Goal: Task Accomplishment & Management: Manage account settings

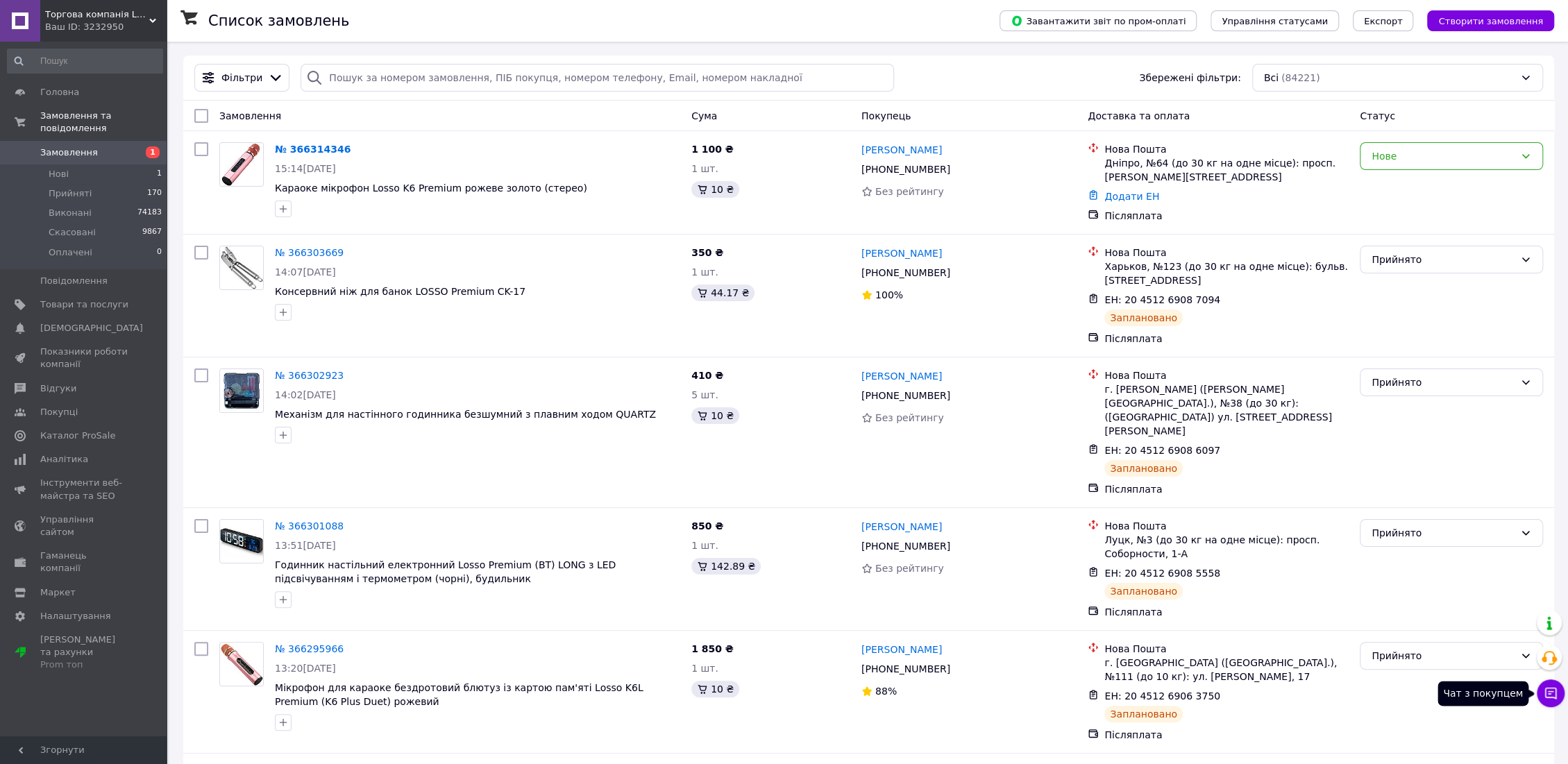
click at [1544, 691] on icon at bounding box center [1550, 693] width 14 height 14
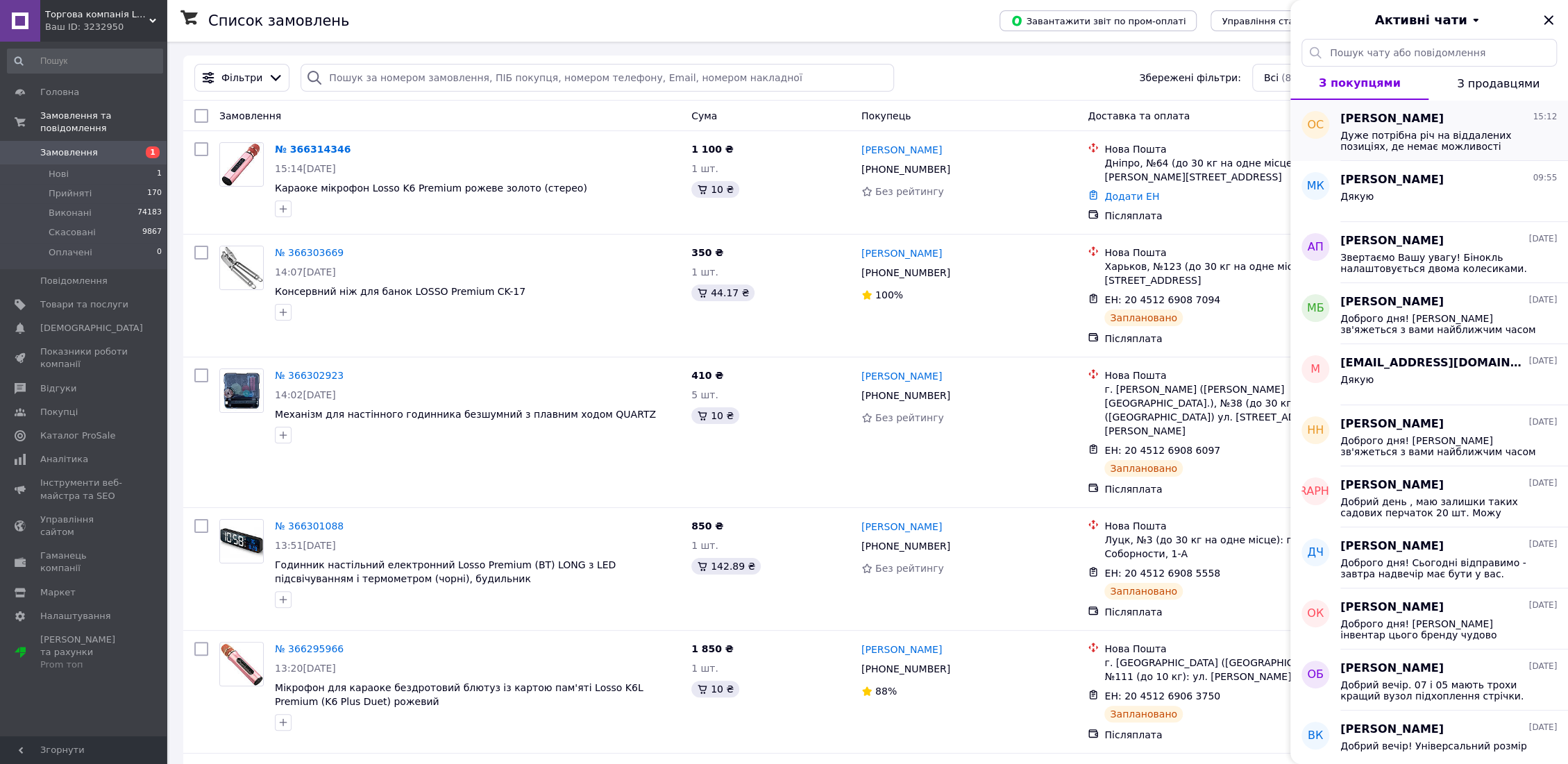
click at [1462, 130] on span "Дуже потрібна річ на віддалених позиціях, де немає можливості зарядмти папери а…" at bounding box center [1439, 141] width 197 height 23
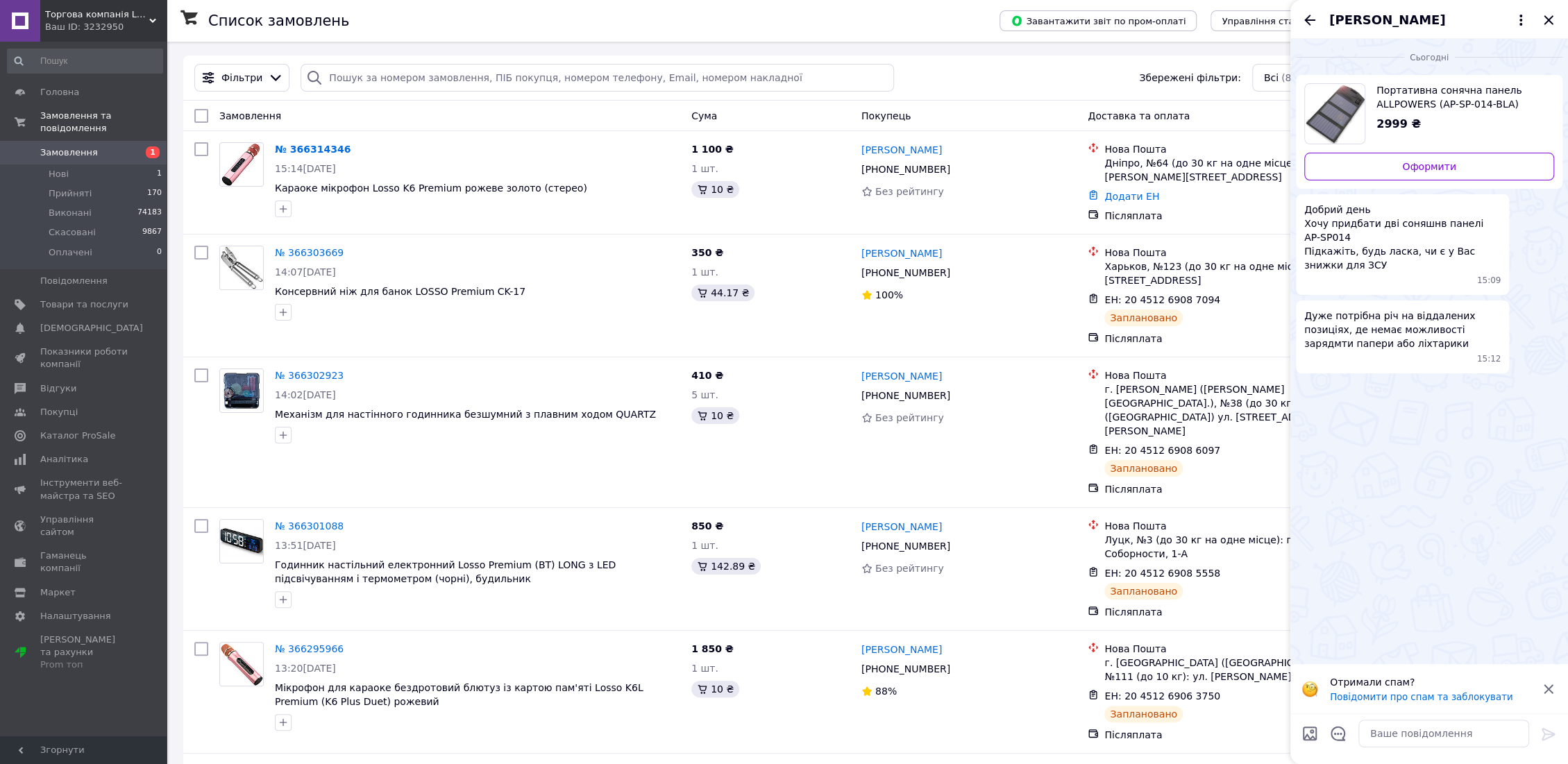
click at [1395, 21] on span "[PERSON_NAME]" at bounding box center [1387, 20] width 116 height 18
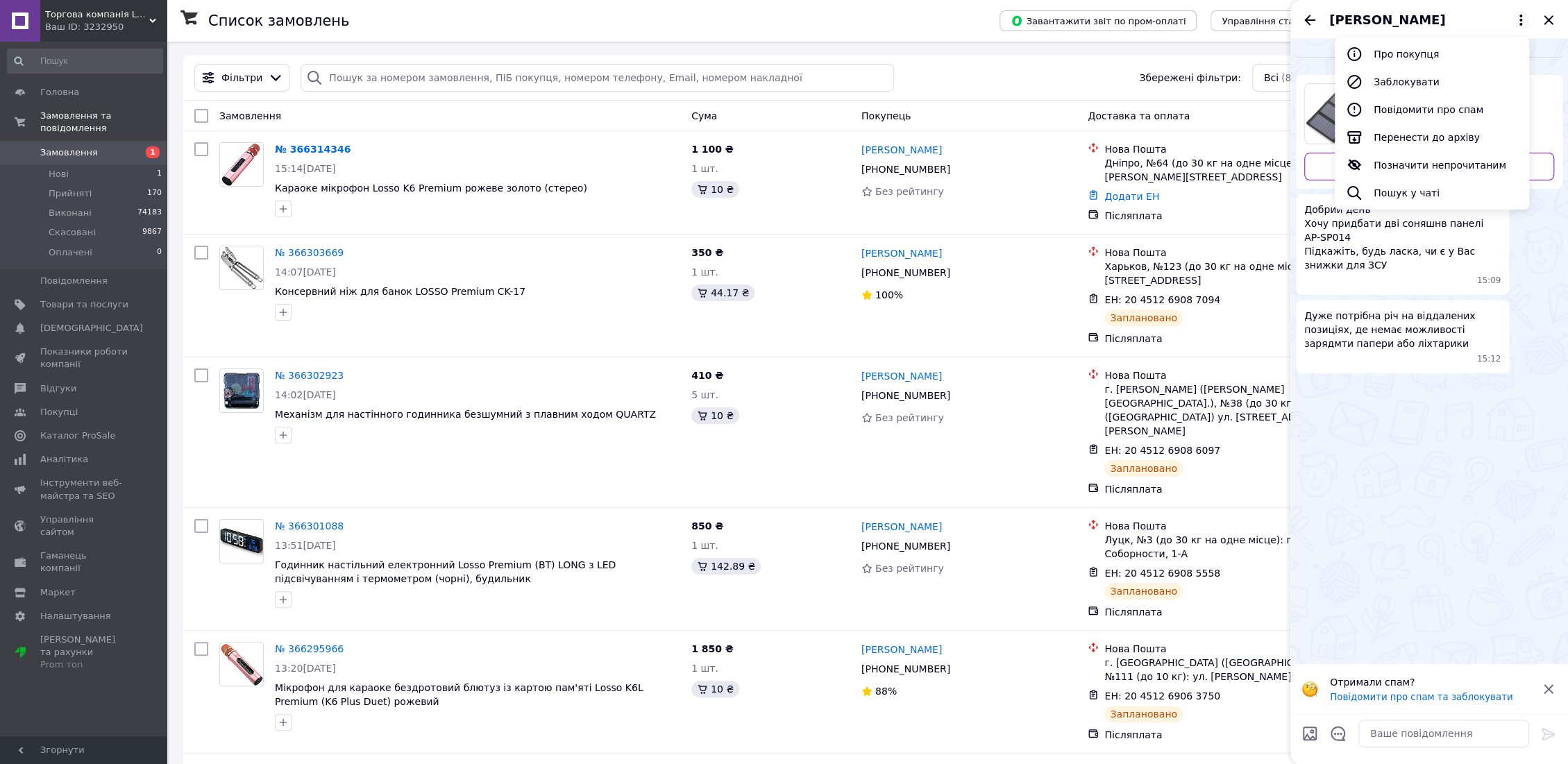
click at [1505, 470] on div "Сьогодні Портативна сонячна панель ALLPOWERS (AP-SP-014-BLA) 5V15W для заряджан…" at bounding box center [1429, 351] width 277 height 625
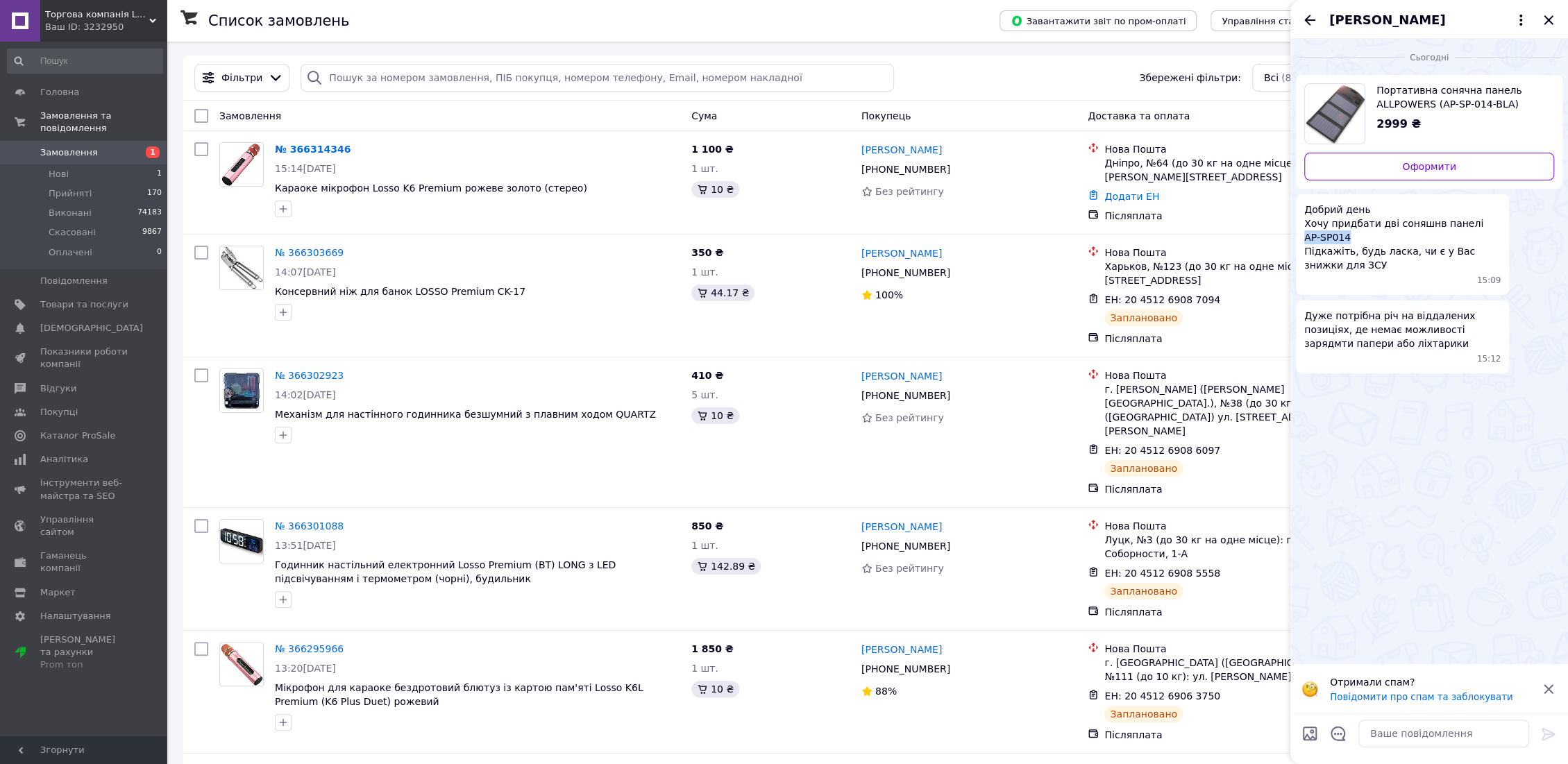
drag, startPoint x: 1341, startPoint y: 237, endPoint x: 1460, endPoint y: 224, distance: 119.7
click at [1460, 224] on span "Добрий день Хочу придбати дві соняшнв панелі AP-SP014 Підкажіть, будь ласка, чи…" at bounding box center [1403, 237] width 197 height 69
copy span "AP-SP014"
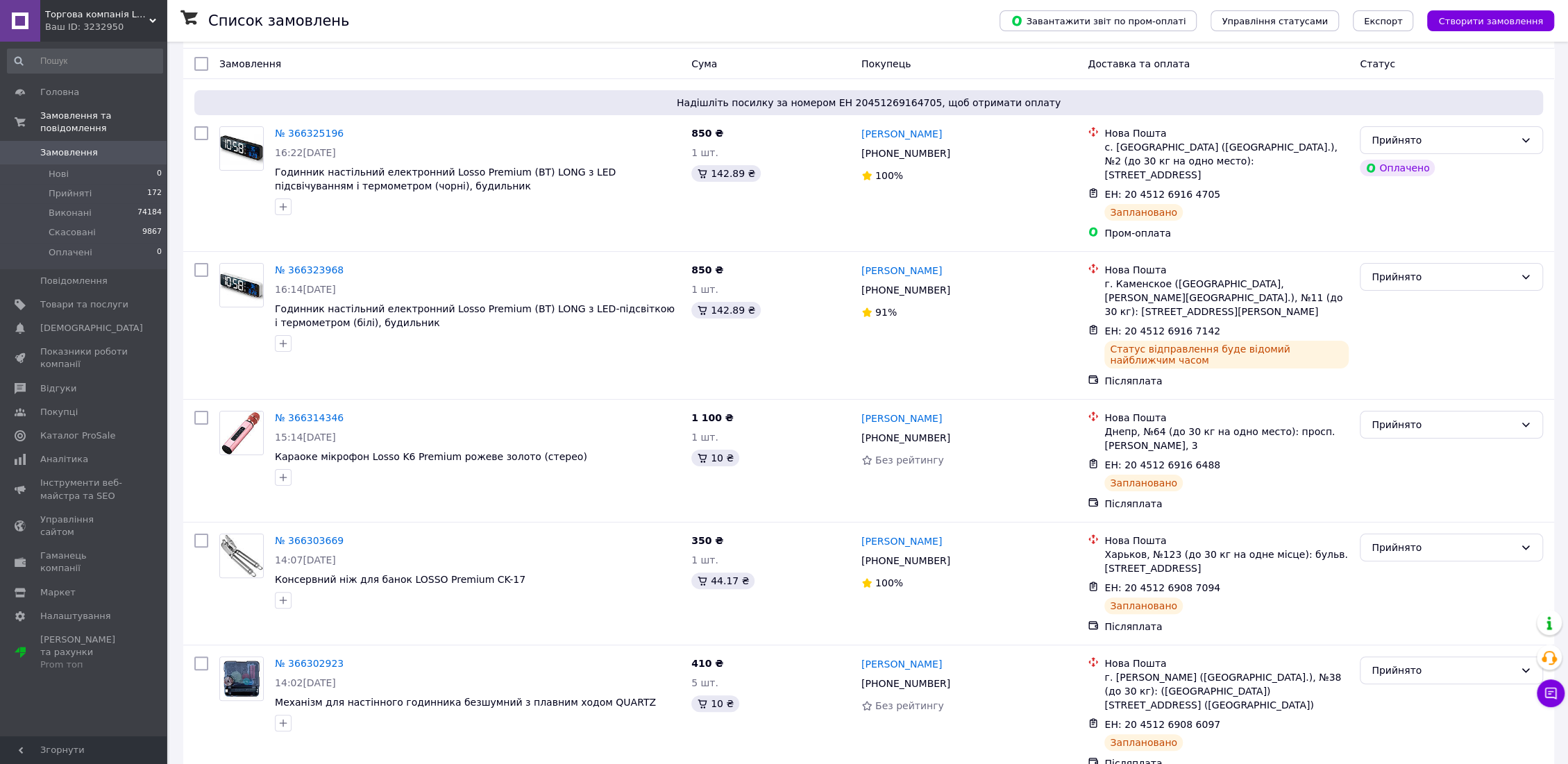
scroll to position [77, 0]
